Goal: Book appointment/travel/reservation

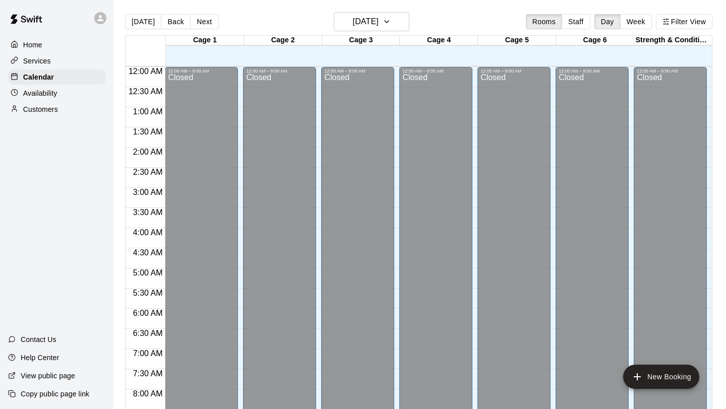
scroll to position [564, 0]
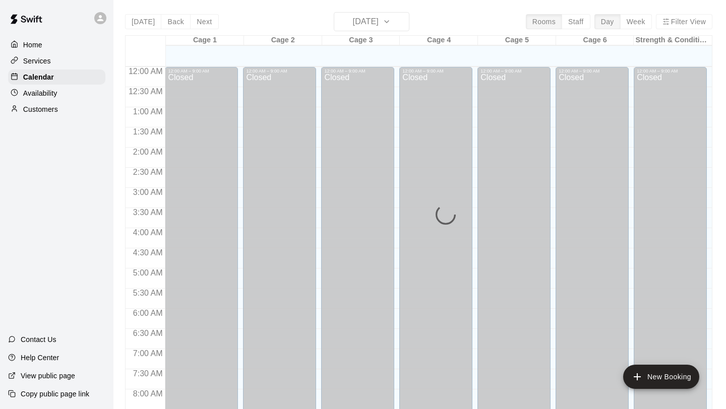
scroll to position [583, 0]
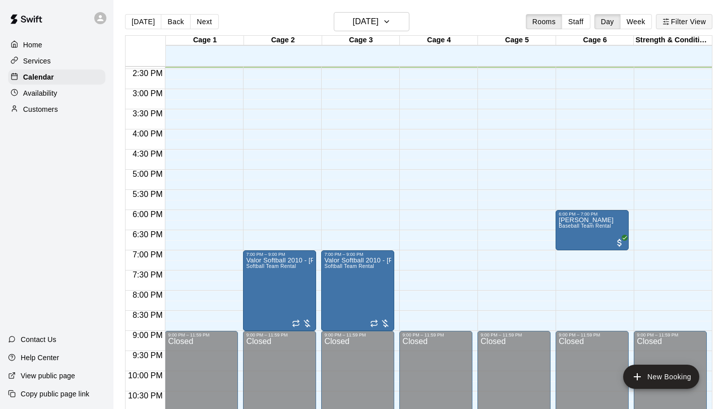
click at [693, 23] on button "Filter View" at bounding box center [684, 21] width 56 height 15
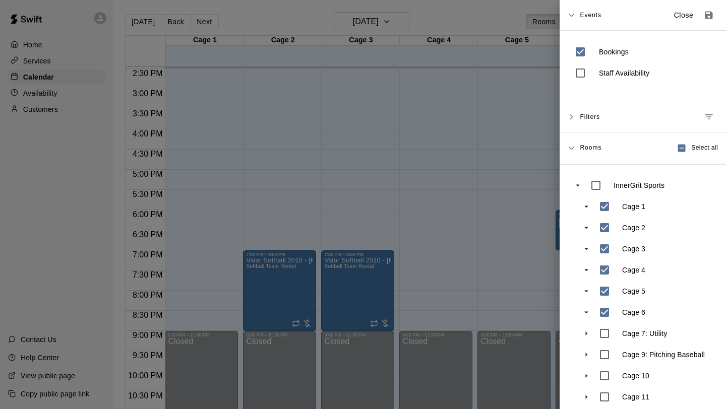
scroll to position [51, 0]
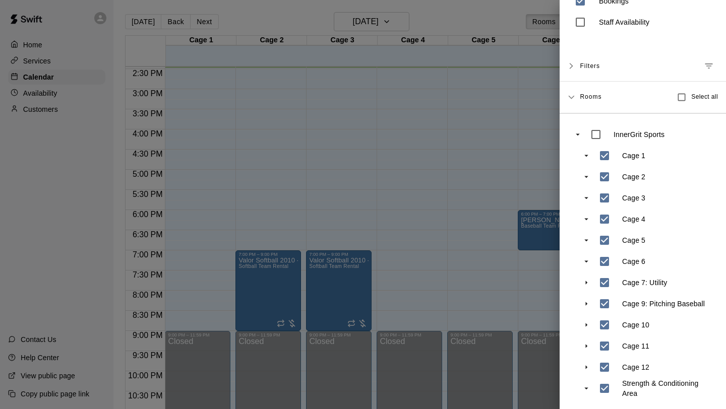
click at [489, 279] on div at bounding box center [363, 204] width 726 height 409
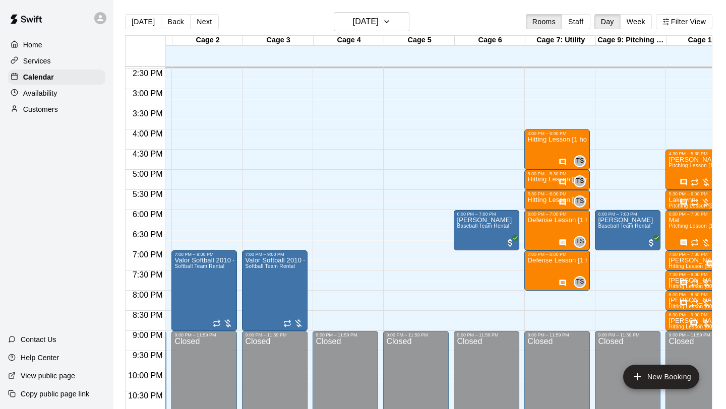
scroll to position [583, 68]
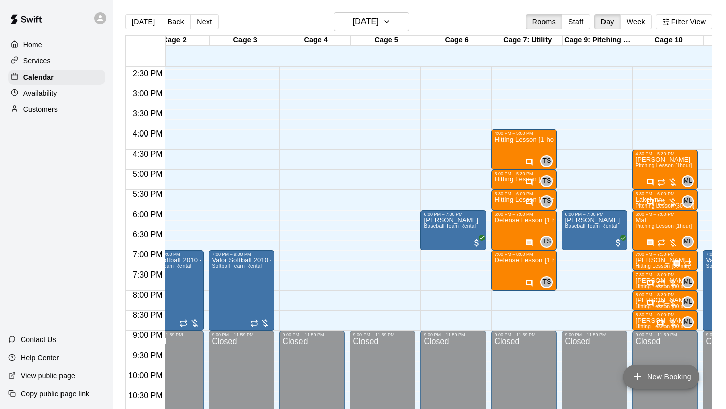
click at [653, 368] on button "New Booking" at bounding box center [661, 377] width 76 height 24
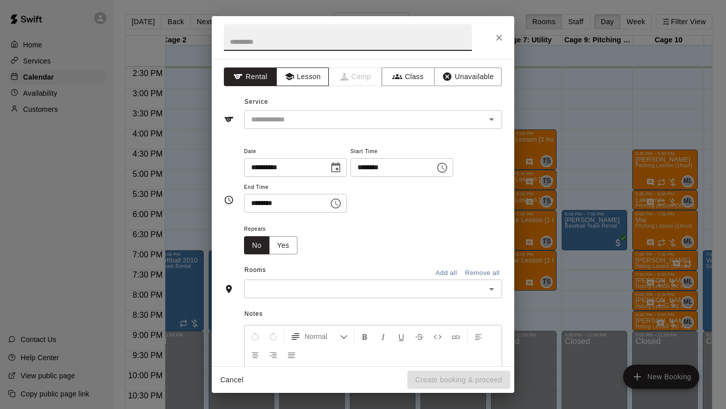
click at [313, 71] on button "Lesson" at bounding box center [302, 77] width 53 height 19
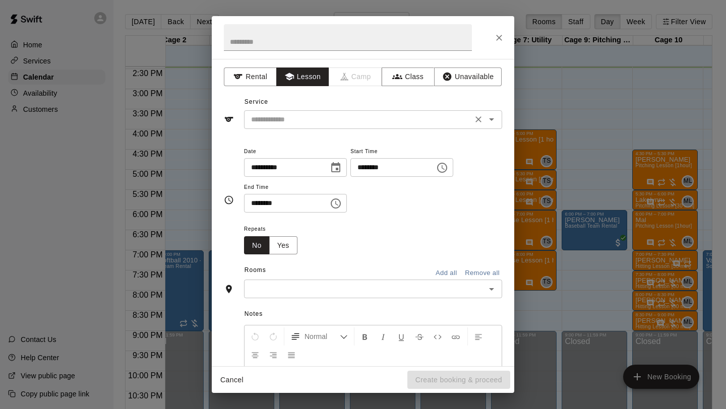
click at [289, 112] on div "​" at bounding box center [373, 119] width 258 height 19
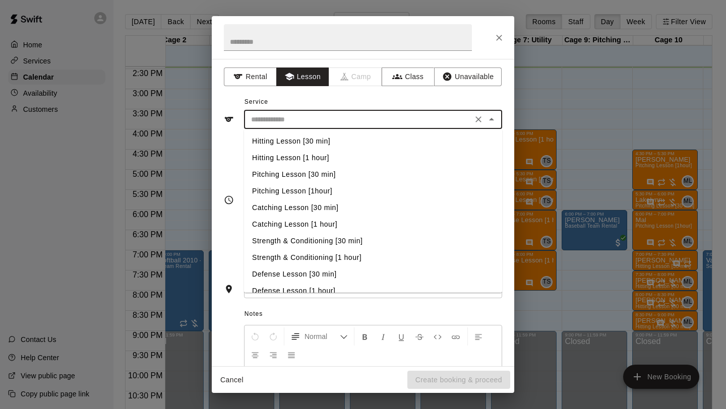
click at [287, 140] on li "Hitting Lesson [30 min]" at bounding box center [373, 141] width 258 height 17
type input "**********"
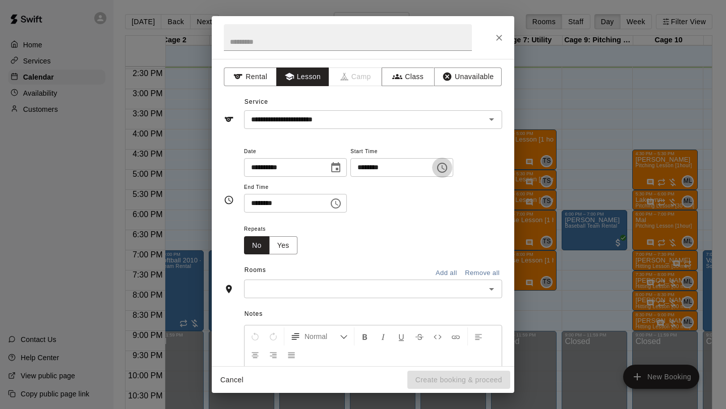
click at [452, 171] on button "Choose time, selected time is 2:00 PM" at bounding box center [442, 168] width 20 height 20
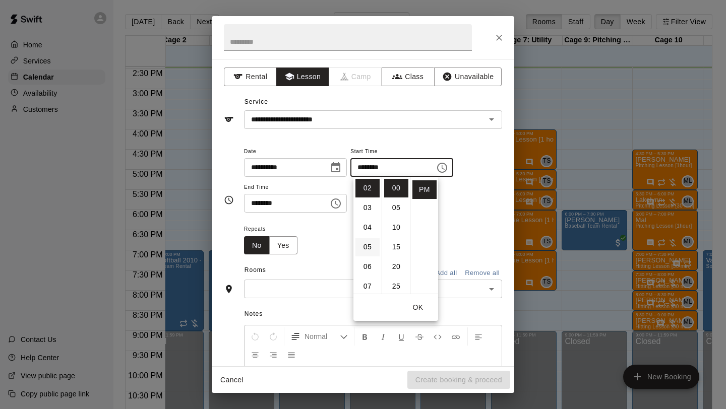
click at [369, 248] on li "05" at bounding box center [367, 247] width 24 height 19
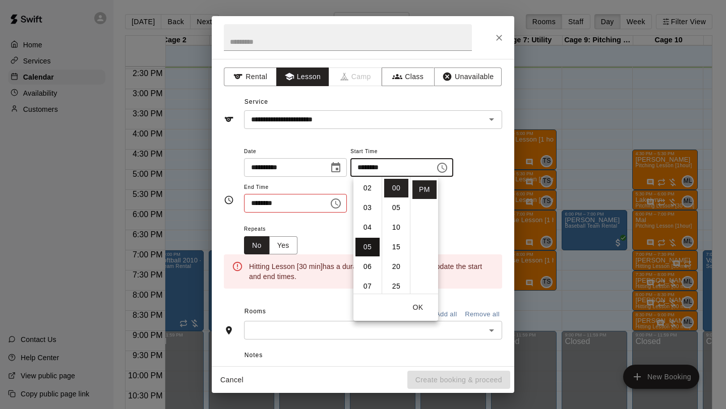
type input "********"
click at [340, 202] on icon "Choose time, selected time is 2:30 PM" at bounding box center [336, 204] width 12 height 12
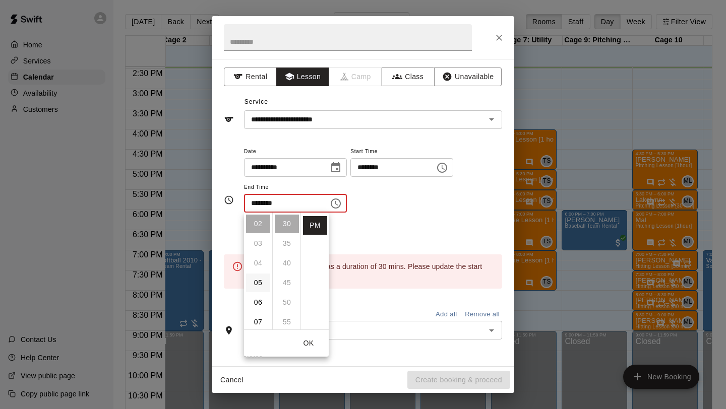
click at [263, 284] on li "05" at bounding box center [258, 283] width 24 height 19
type input "********"
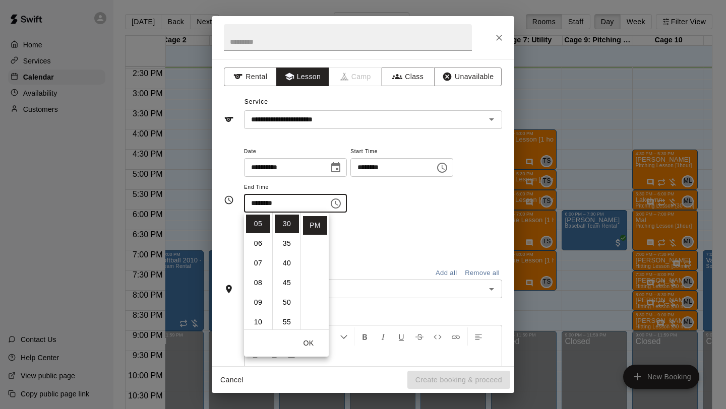
click at [343, 245] on div "Repeats No Yes" at bounding box center [373, 239] width 258 height 32
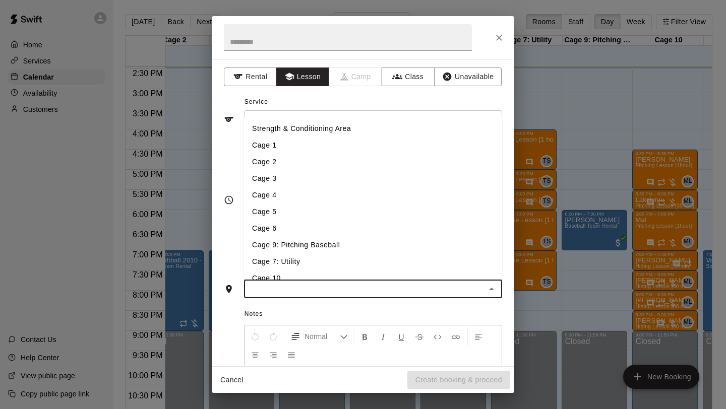
click at [301, 287] on input "text" at bounding box center [364, 289] width 235 height 13
click at [297, 212] on li "Cage 5" at bounding box center [373, 212] width 258 height 17
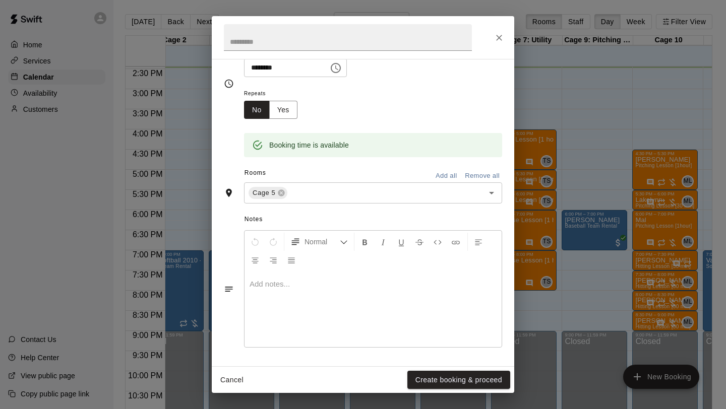
click at [271, 289] on div at bounding box center [372, 310] width 257 height 76
click at [441, 379] on button "Create booking & proceed" at bounding box center [458, 380] width 103 height 19
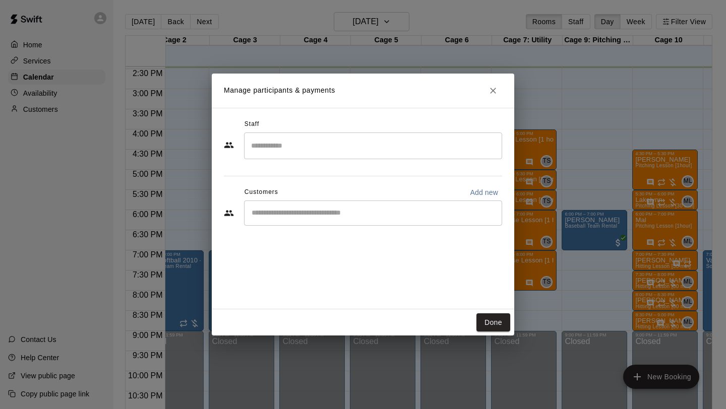
click at [321, 152] on input "Search staff" at bounding box center [372, 146] width 249 height 18
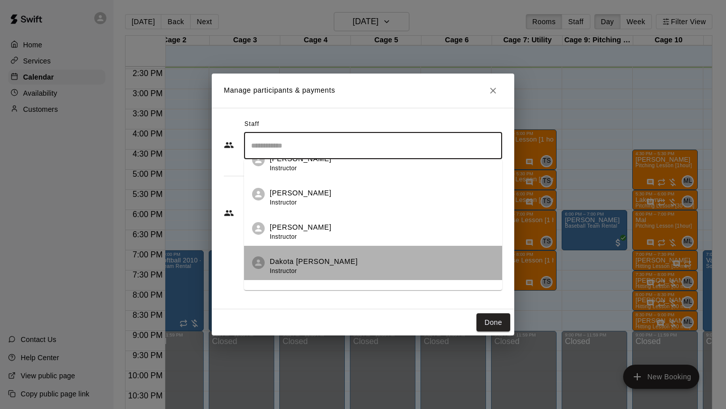
click at [280, 257] on p "Dakota [PERSON_NAME]" at bounding box center [314, 262] width 88 height 11
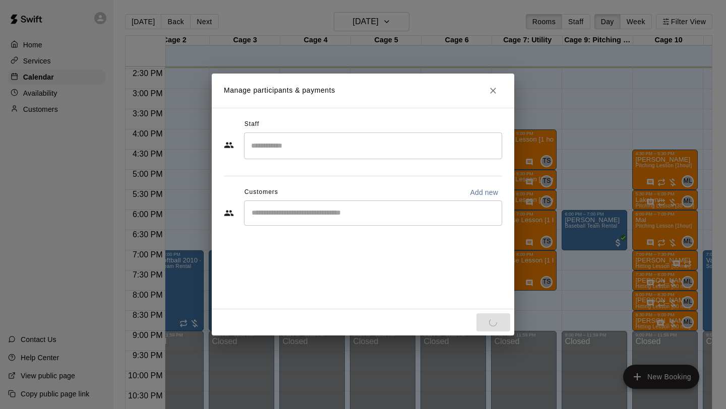
click at [271, 299] on div "Staff ​ Customers Add new ​" at bounding box center [363, 209] width 302 height 202
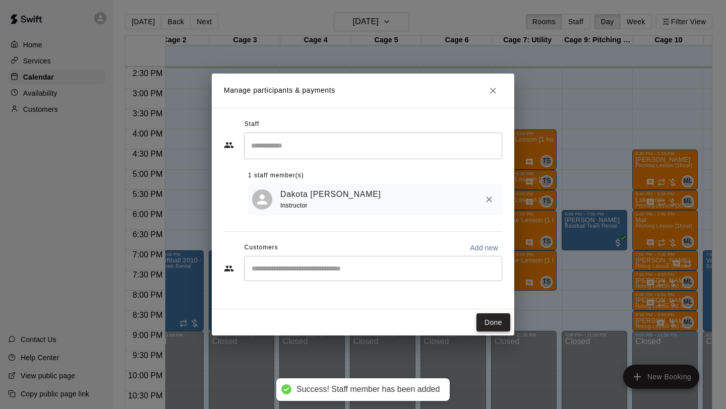
click at [493, 324] on button "Done" at bounding box center [493, 323] width 34 height 19
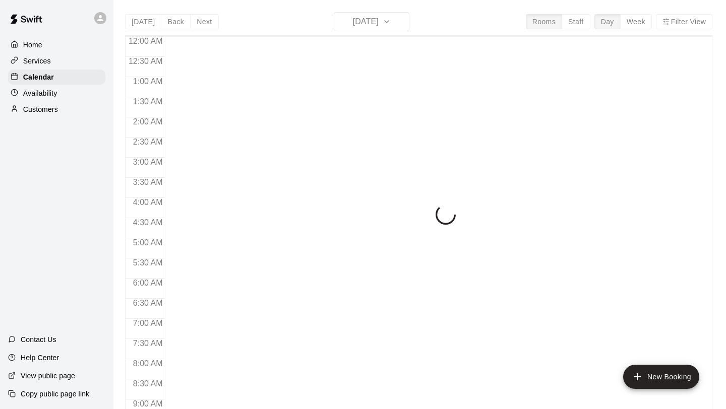
scroll to position [584, 0]
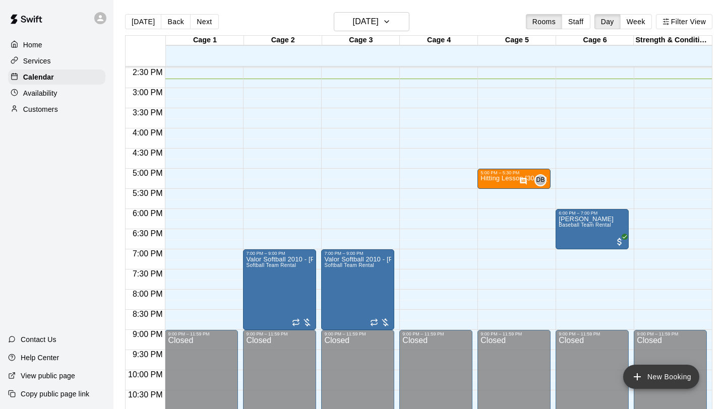
click at [641, 382] on icon "add" at bounding box center [637, 377] width 12 height 12
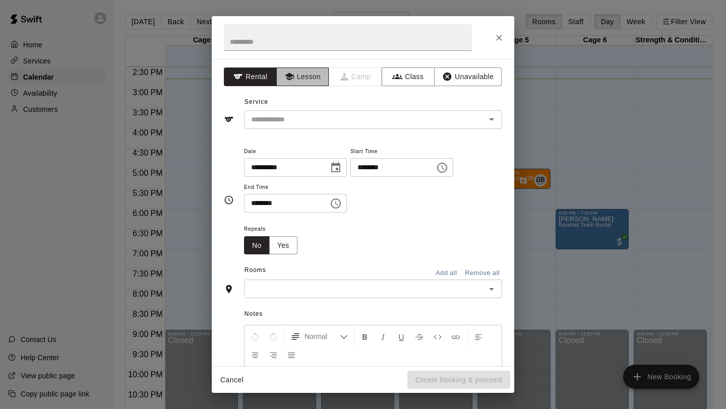
click at [300, 80] on button "Lesson" at bounding box center [302, 77] width 53 height 19
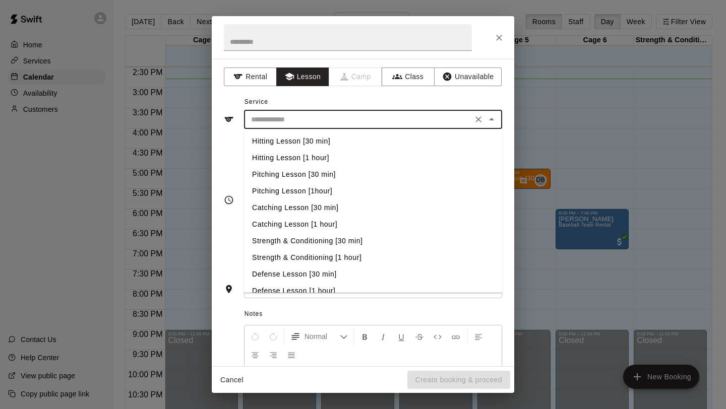
click at [293, 114] on input "text" at bounding box center [358, 119] width 222 height 13
click at [333, 173] on li "Pitching Lesson [30 min]" at bounding box center [373, 174] width 258 height 17
type input "**********"
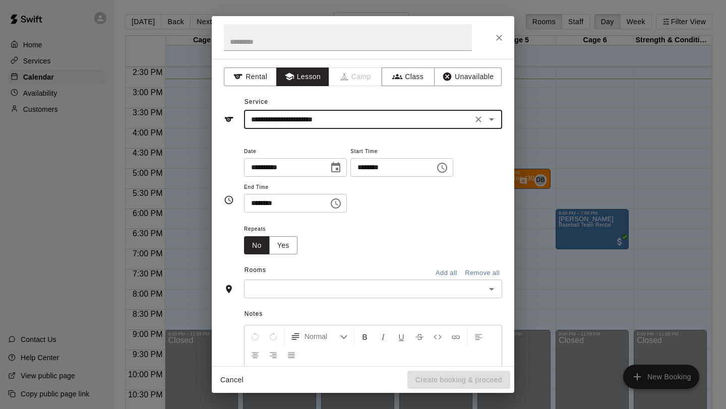
click at [445, 165] on icon "Choose time, selected time is 2:00 PM" at bounding box center [442, 168] width 10 height 10
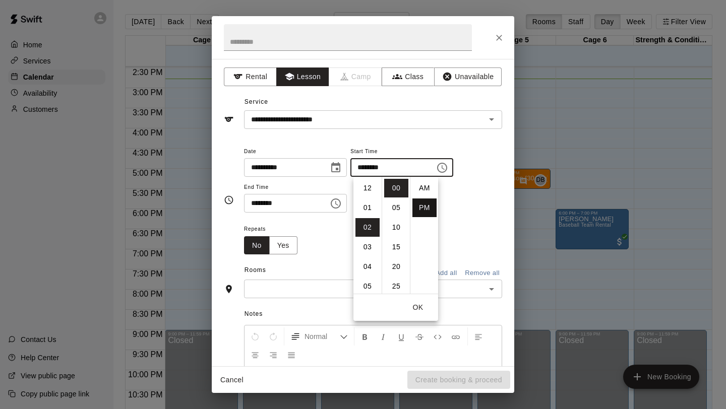
scroll to position [18, 0]
click at [370, 245] on li "05" at bounding box center [367, 247] width 24 height 19
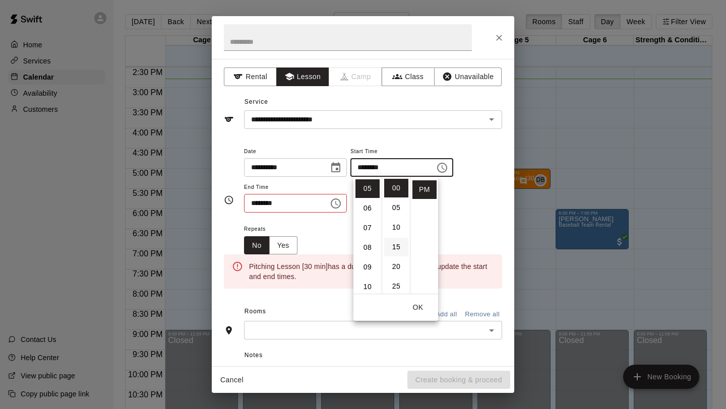
scroll to position [98, 0]
click at [394, 245] on li "30" at bounding box center [396, 243] width 24 height 19
type input "********"
click at [340, 221] on div "**********" at bounding box center [373, 184] width 258 height 78
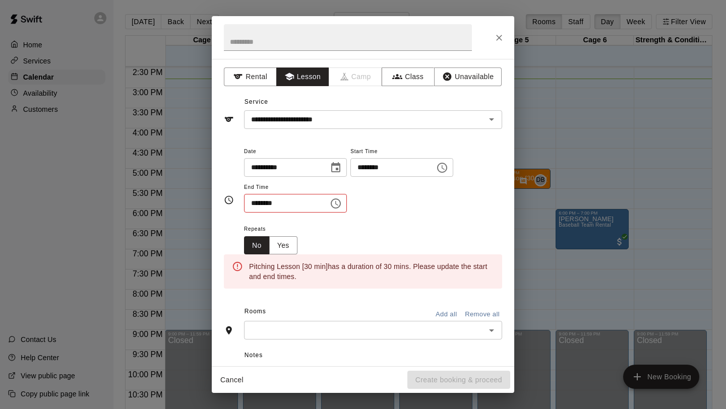
click at [337, 195] on button "Choose time, selected time is 2:30 PM" at bounding box center [336, 204] width 20 height 20
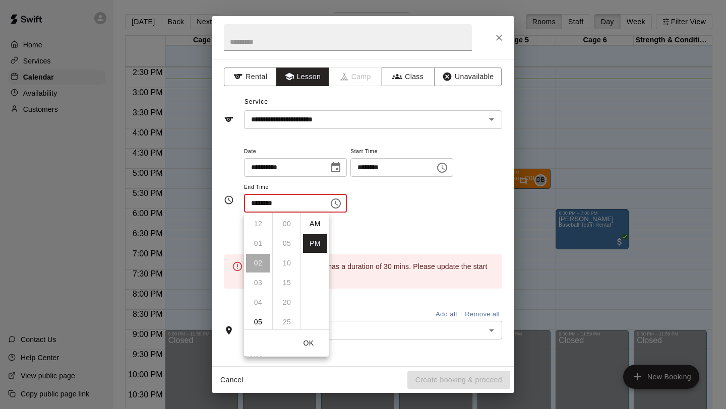
scroll to position [18, 0]
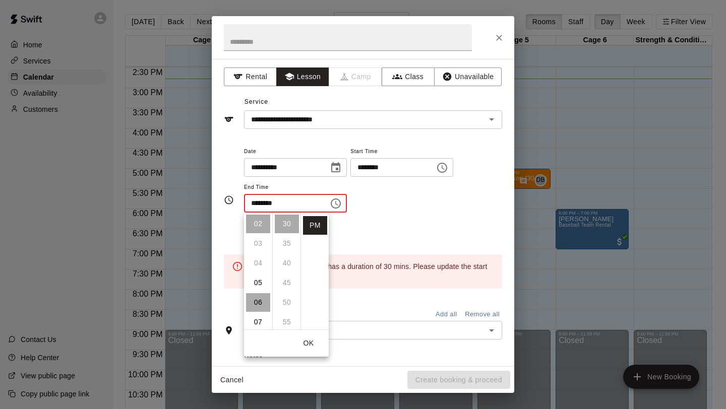
click at [259, 302] on li "06" at bounding box center [258, 302] width 24 height 19
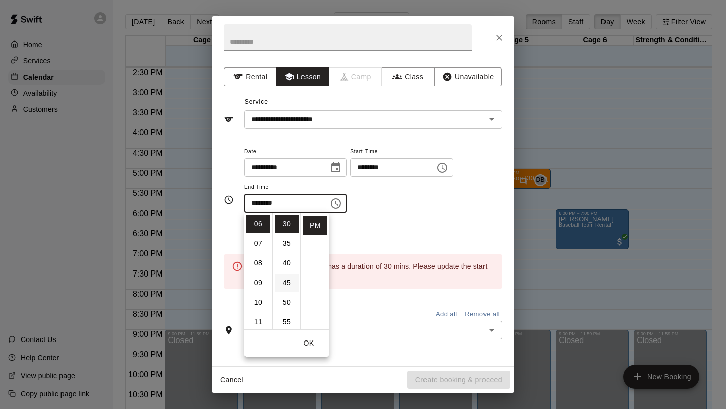
scroll to position [0, 0]
click at [285, 226] on li "00" at bounding box center [287, 224] width 24 height 19
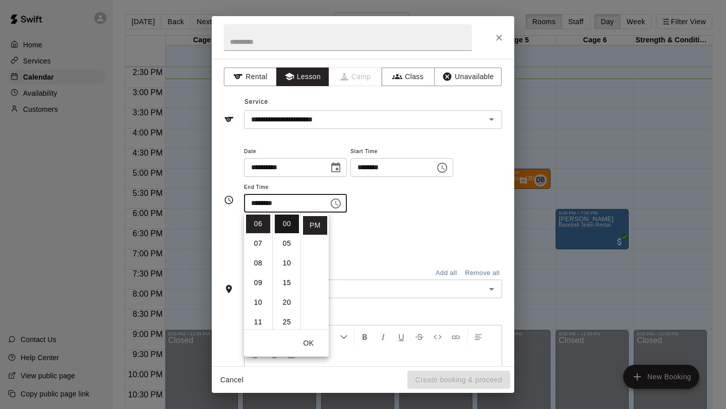
type input "********"
click at [392, 231] on div "Repeats No Yes" at bounding box center [373, 239] width 258 height 32
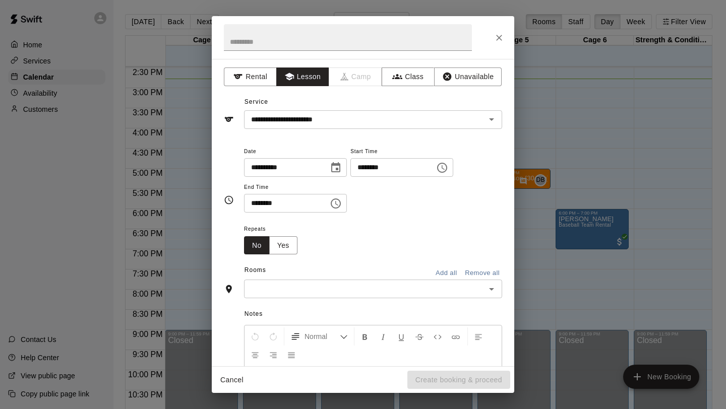
click at [304, 288] on input "text" at bounding box center [364, 289] width 235 height 13
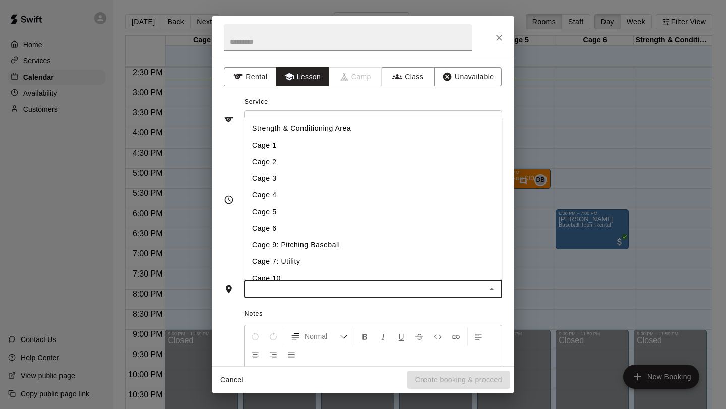
click at [297, 246] on li "Cage 9: Pitching Baseball" at bounding box center [373, 245] width 258 height 17
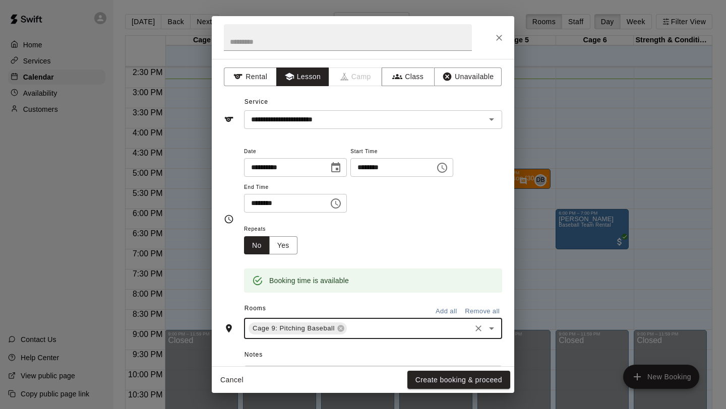
scroll to position [136, 0]
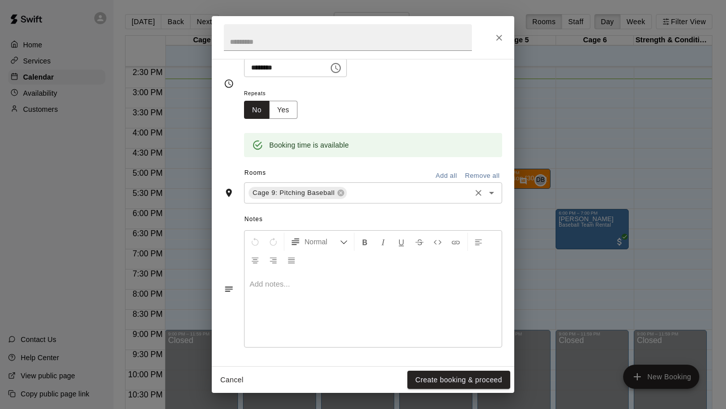
click at [363, 327] on div at bounding box center [372, 310] width 257 height 76
click at [446, 378] on button "Create booking & proceed" at bounding box center [458, 380] width 103 height 19
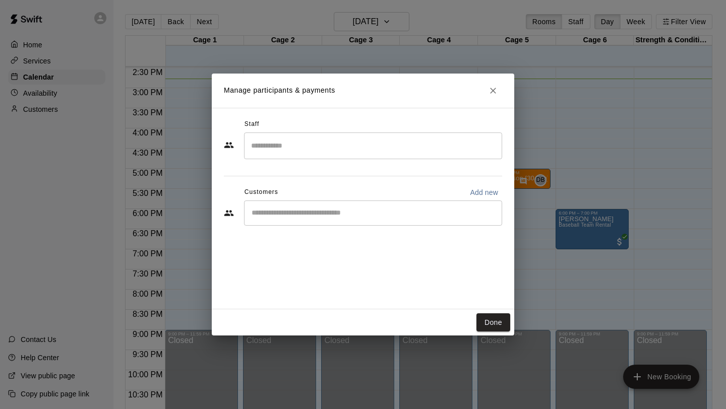
click at [300, 147] on input "Search staff" at bounding box center [372, 146] width 249 height 18
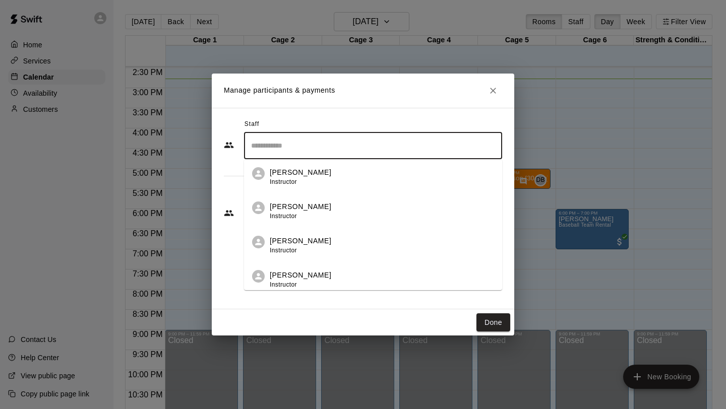
scroll to position [167, 0]
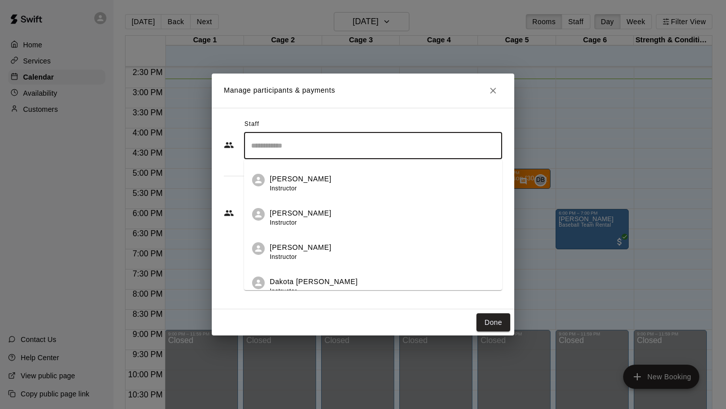
click at [283, 273] on li "Dakota Bandy Instructor" at bounding box center [373, 283] width 258 height 34
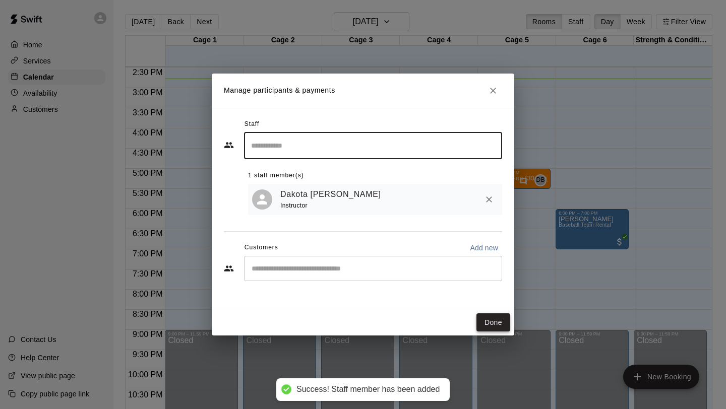
click at [494, 321] on button "Done" at bounding box center [493, 323] width 34 height 19
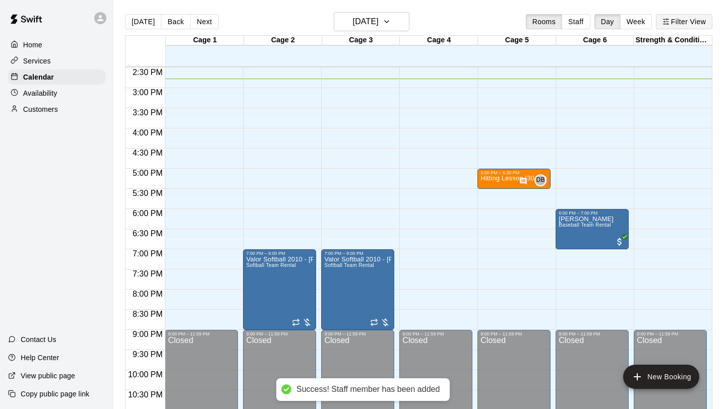
click at [687, 21] on button "Filter View" at bounding box center [684, 21] width 56 height 15
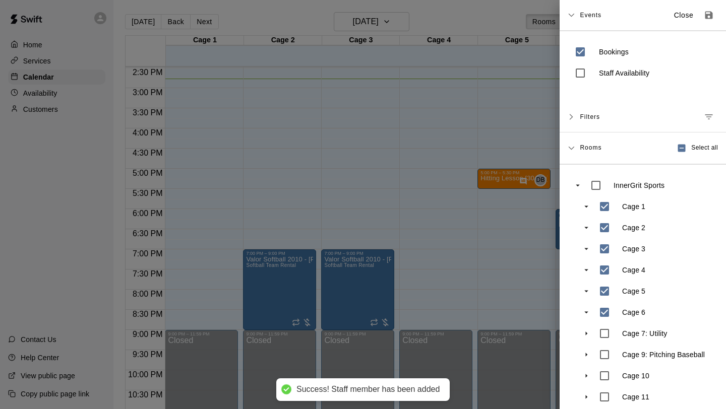
scroll to position [51, 0]
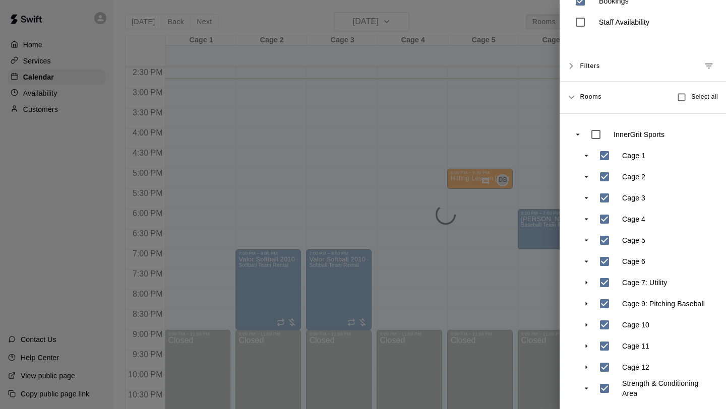
click at [511, 311] on div at bounding box center [363, 204] width 726 height 409
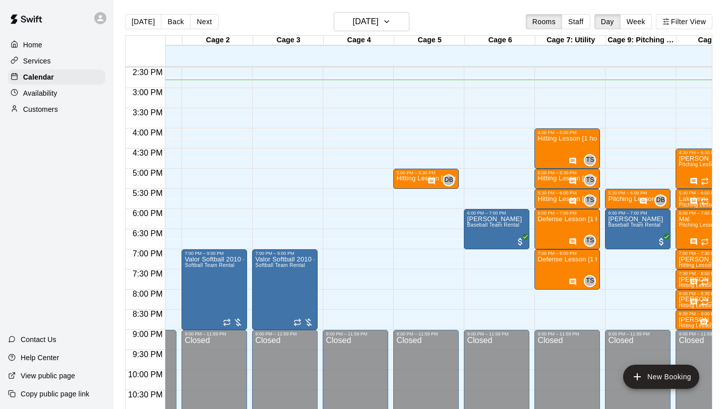
scroll to position [0, 53]
